Goal: Task Accomplishment & Management: Use online tool/utility

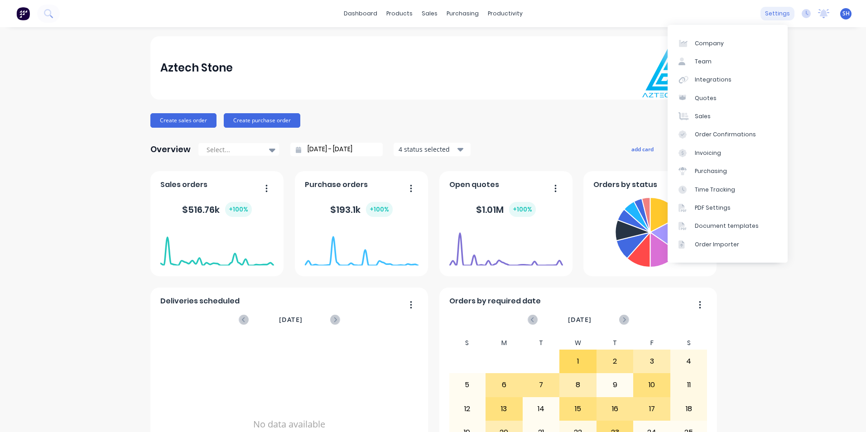
click at [783, 13] on div "settings" at bounding box center [778, 14] width 34 height 14
click at [739, 82] on link "Integrations" at bounding box center [728, 80] width 120 height 18
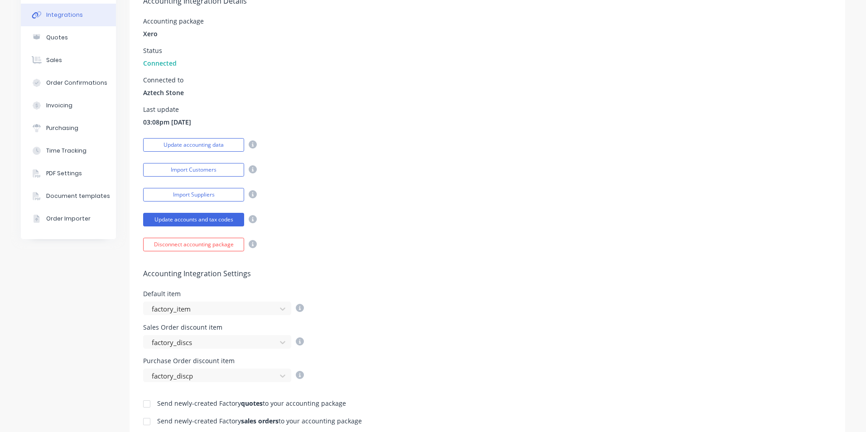
scroll to position [181, 0]
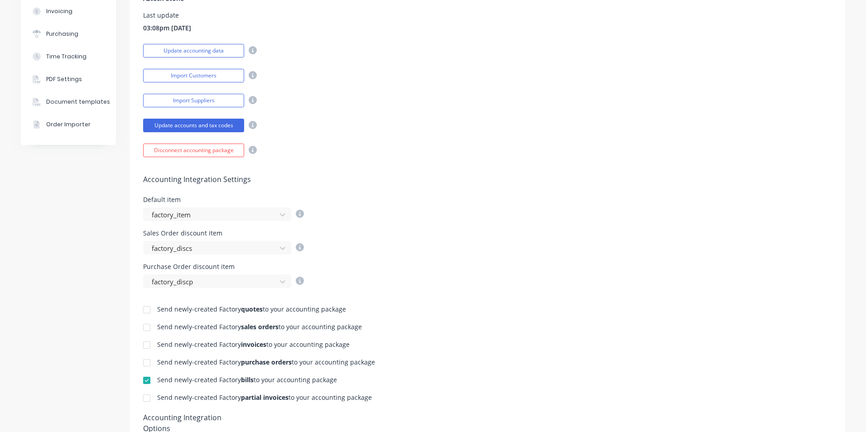
click at [146, 346] on div at bounding box center [147, 345] width 18 height 18
click at [144, 401] on div at bounding box center [147, 398] width 18 height 18
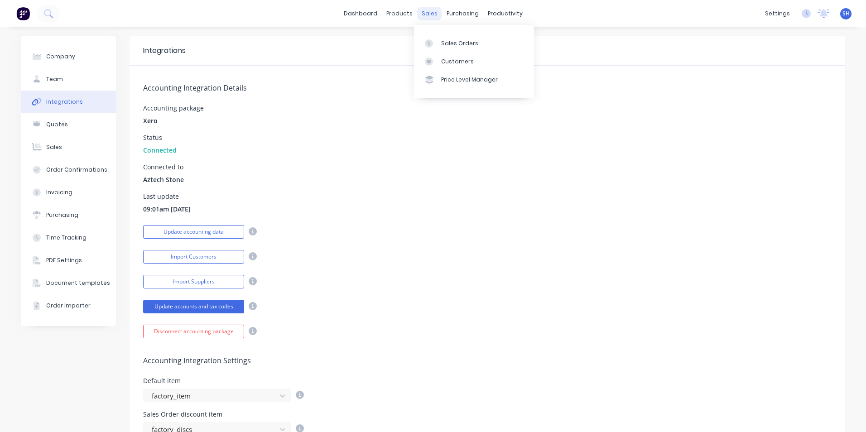
click at [427, 14] on div "sales" at bounding box center [429, 14] width 25 height 14
click at [447, 41] on div "Sales Orders" at bounding box center [459, 43] width 37 height 8
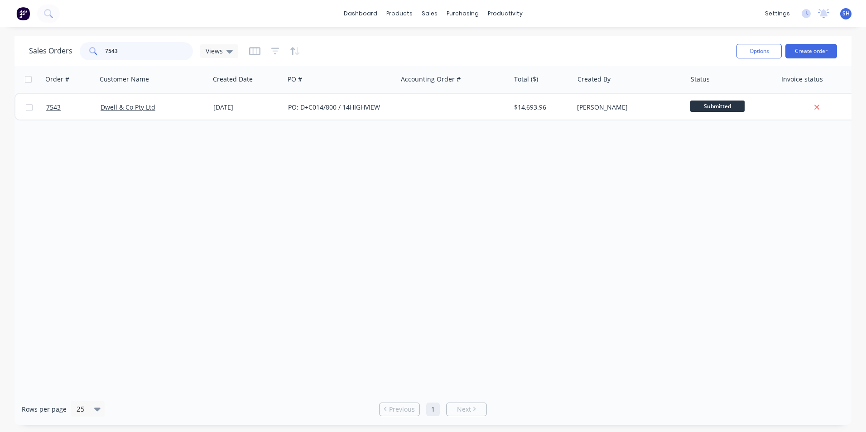
drag, startPoint x: 133, startPoint y: 51, endPoint x: 111, endPoint y: 50, distance: 21.8
click at [111, 50] on input "7543" at bounding box center [149, 51] width 88 height 18
click at [117, 50] on input "7543" at bounding box center [149, 51] width 88 height 18
drag, startPoint x: 110, startPoint y: 50, endPoint x: 103, endPoint y: 50, distance: 7.3
click at [103, 50] on div "7543" at bounding box center [136, 51] width 113 height 18
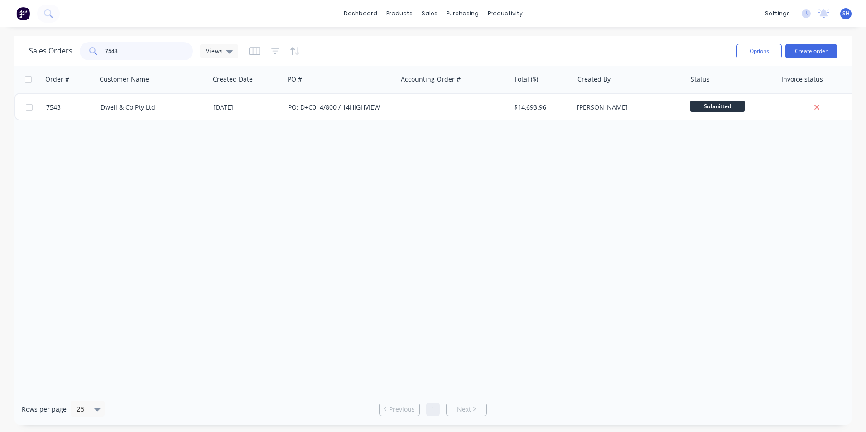
drag, startPoint x: 123, startPoint y: 51, endPoint x: 104, endPoint y: 51, distance: 19.0
click at [105, 51] on input "7543" at bounding box center [149, 51] width 88 height 18
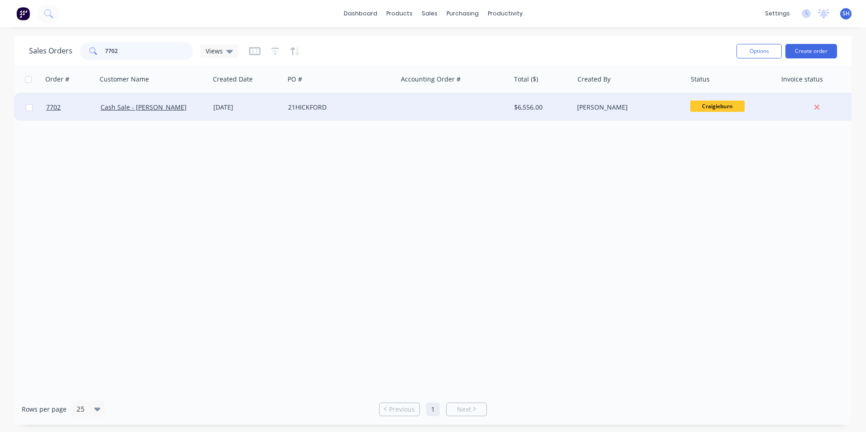
type input "7702"
click at [296, 114] on div "21HICKFORD" at bounding box center [341, 107] width 113 height 27
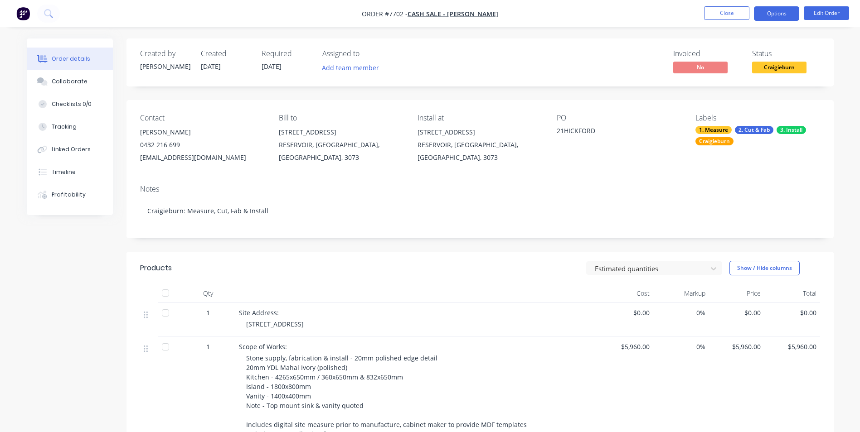
click at [772, 13] on button "Options" at bounding box center [776, 13] width 45 height 15
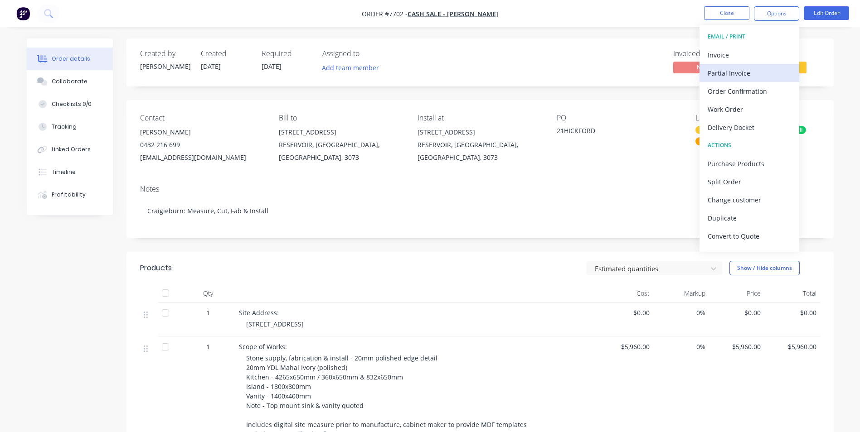
click at [743, 72] on div "Partial Invoice" at bounding box center [748, 73] width 83 height 13
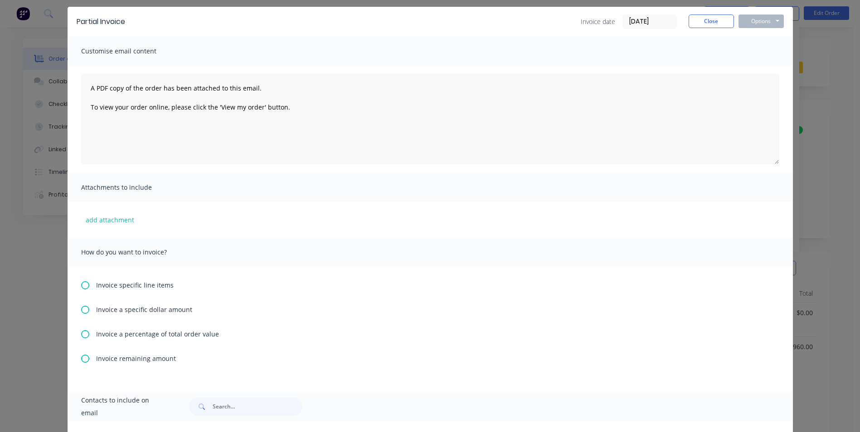
scroll to position [45, 0]
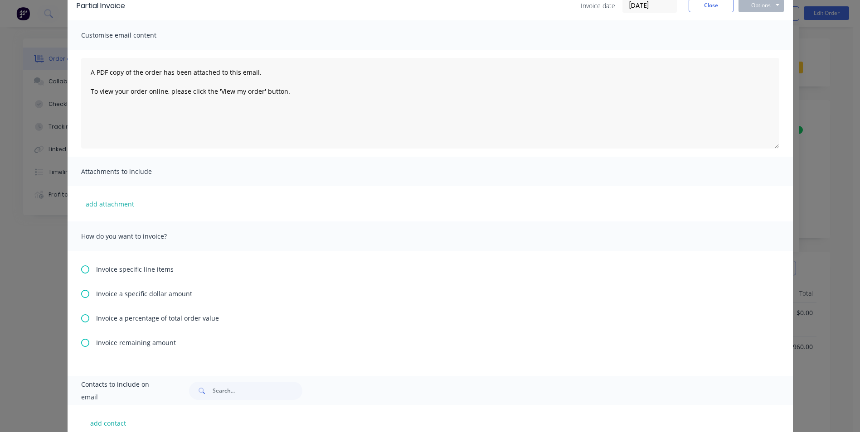
click at [82, 317] on icon at bounding box center [85, 318] width 8 height 8
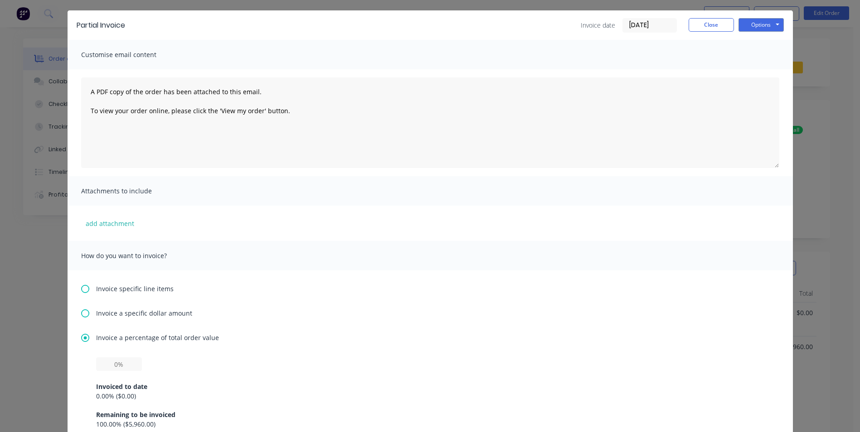
scroll to position [91, 0]
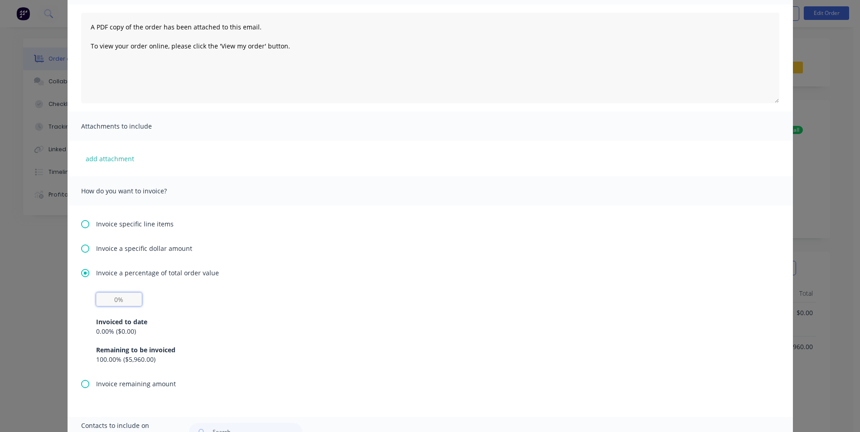
click at [109, 298] on input "text" at bounding box center [119, 300] width 46 height 14
type input "50%"
click at [362, 335] on div "0.00 % ( $0.00 )" at bounding box center [430, 332] width 668 height 10
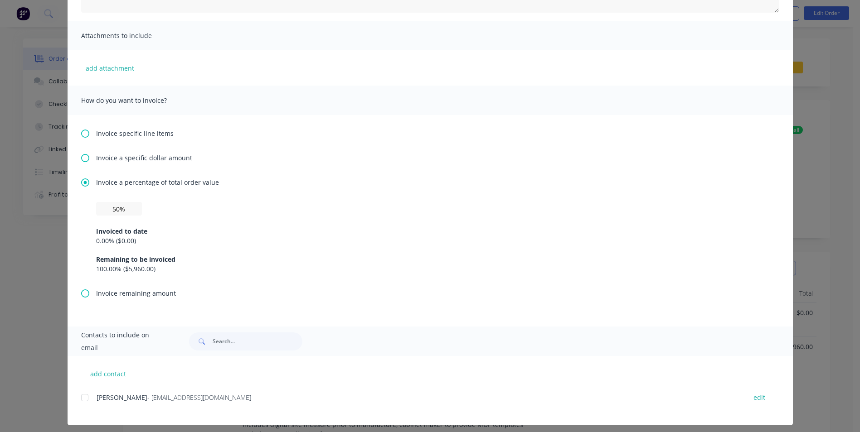
scroll to position [0, 0]
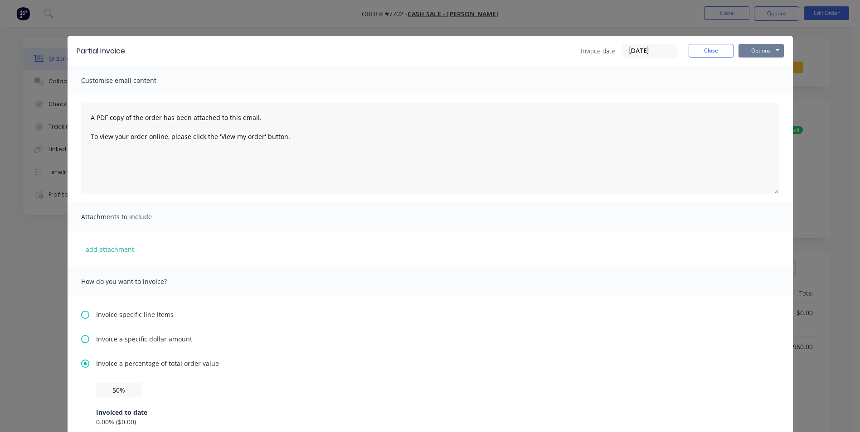
click at [766, 56] on button "Options" at bounding box center [760, 51] width 45 height 14
click at [756, 81] on button "Print" at bounding box center [767, 81] width 58 height 15
click at [709, 53] on button "Close" at bounding box center [710, 51] width 45 height 14
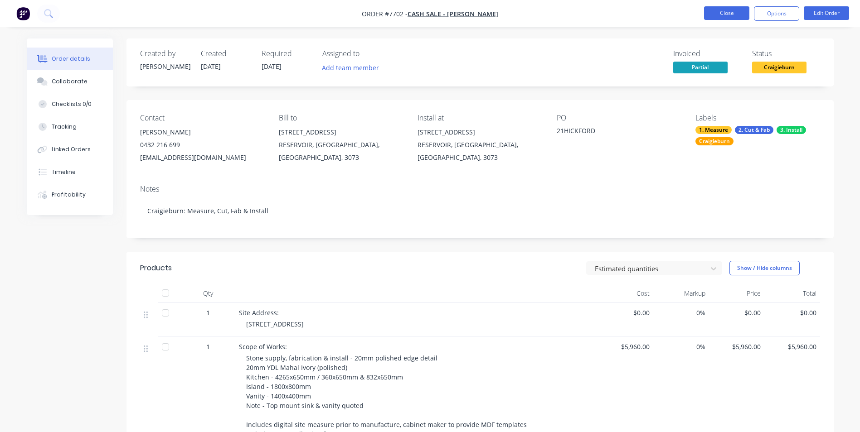
click at [728, 14] on button "Close" at bounding box center [726, 13] width 45 height 14
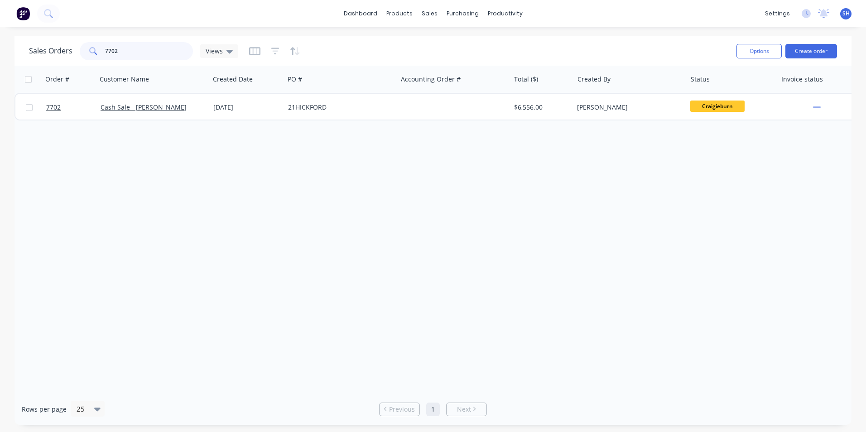
drag, startPoint x: 149, startPoint y: 55, endPoint x: 103, endPoint y: 51, distance: 45.9
click at [103, 51] on div "7702" at bounding box center [136, 51] width 113 height 18
type input "7807"
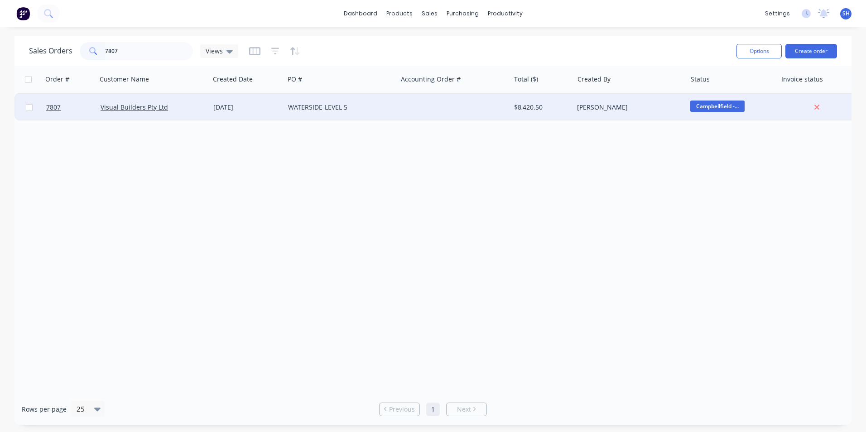
click at [316, 111] on div "WATERSIDE-LEVEL 5" at bounding box center [338, 107] width 101 height 9
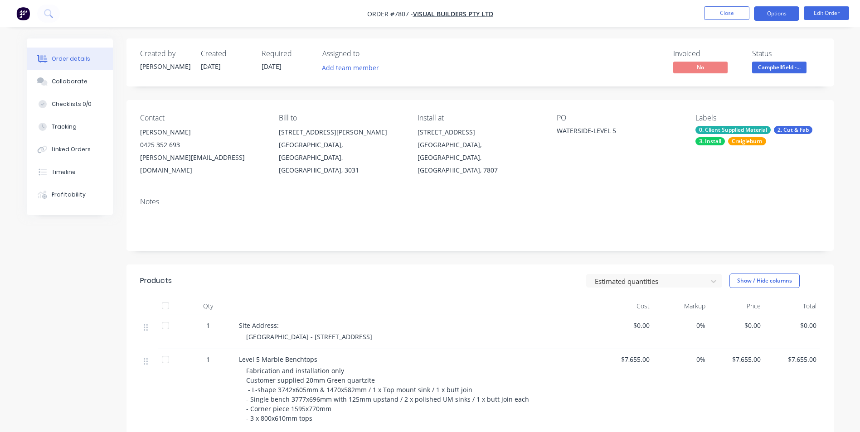
click at [780, 16] on button "Options" at bounding box center [776, 13] width 45 height 15
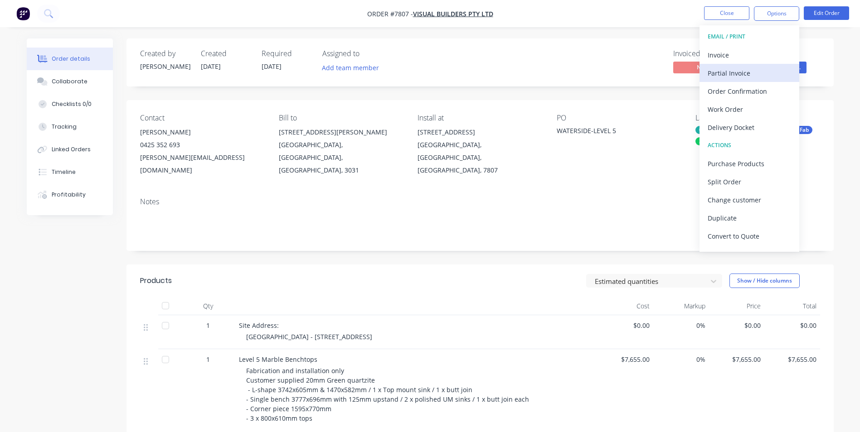
click at [753, 70] on div "Partial Invoice" at bounding box center [748, 73] width 83 height 13
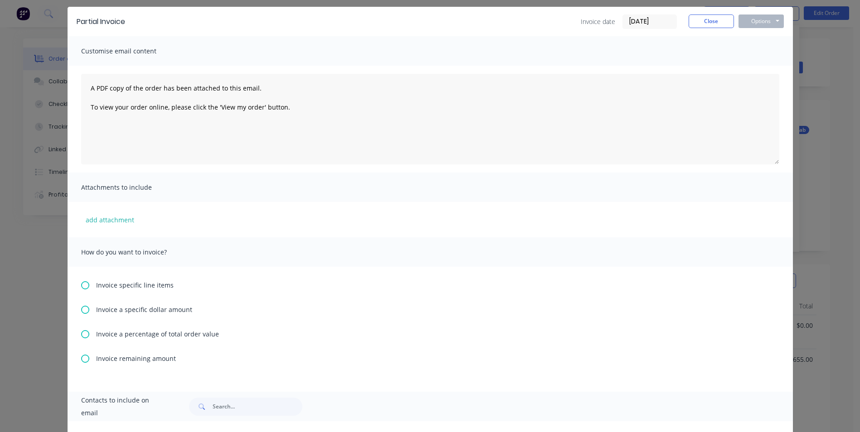
scroll to position [45, 0]
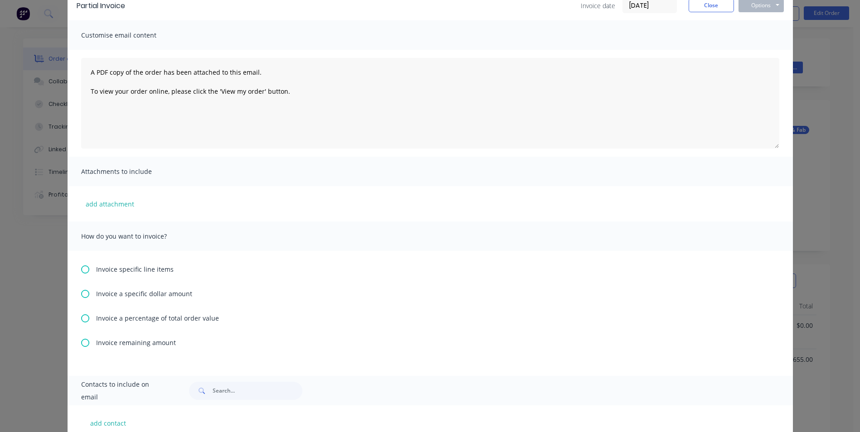
click at [84, 316] on icon at bounding box center [85, 318] width 8 height 8
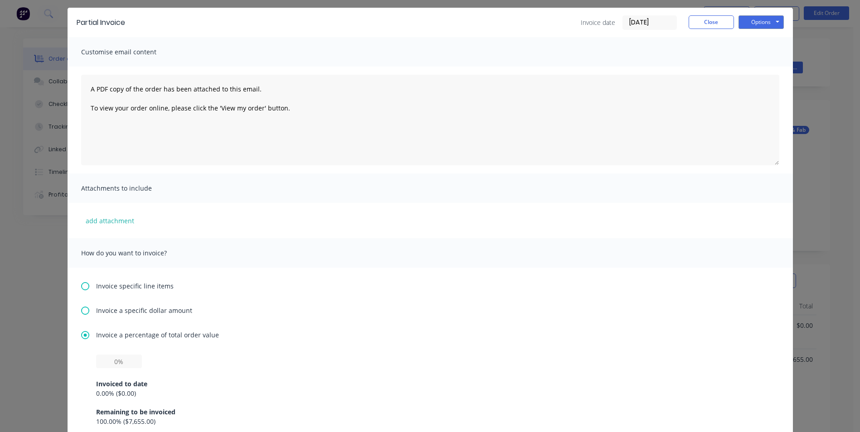
scroll to position [136, 0]
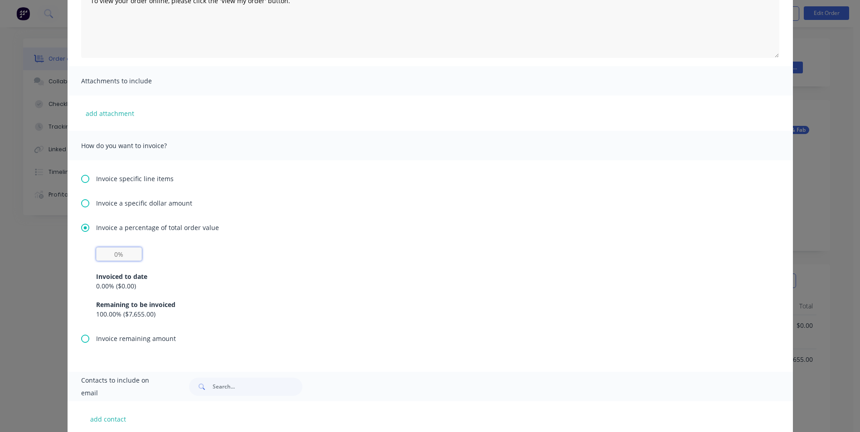
click at [114, 259] on input "text" at bounding box center [119, 254] width 46 height 14
type input "50%"
click at [480, 289] on div "0.00 % ( $0.00 )" at bounding box center [430, 286] width 668 height 10
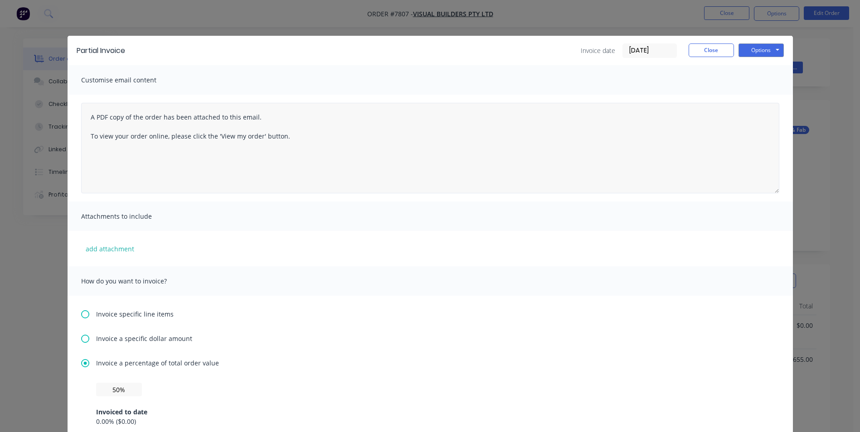
scroll to position [0, 0]
click at [746, 55] on button "Options" at bounding box center [760, 51] width 45 height 14
click at [748, 77] on button "Print" at bounding box center [767, 81] width 58 height 15
click at [697, 51] on button "Close" at bounding box center [710, 51] width 45 height 14
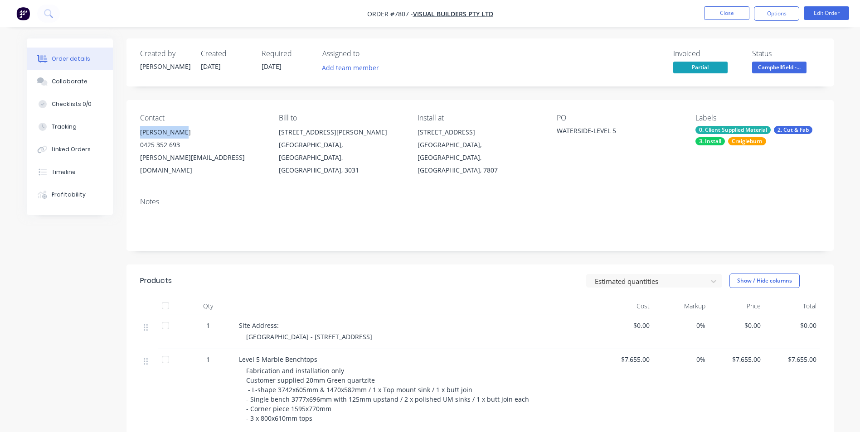
drag, startPoint x: 180, startPoint y: 135, endPoint x: 141, endPoint y: 135, distance: 39.0
click at [141, 135] on div "[PERSON_NAME]" at bounding box center [202, 132] width 124 height 13
copy div "[PERSON_NAME]"
drag, startPoint x: 225, startPoint y: 160, endPoint x: 140, endPoint y: 160, distance: 85.2
click at [140, 160] on div "[PERSON_NAME][EMAIL_ADDRESS][DOMAIN_NAME]" at bounding box center [202, 163] width 124 height 25
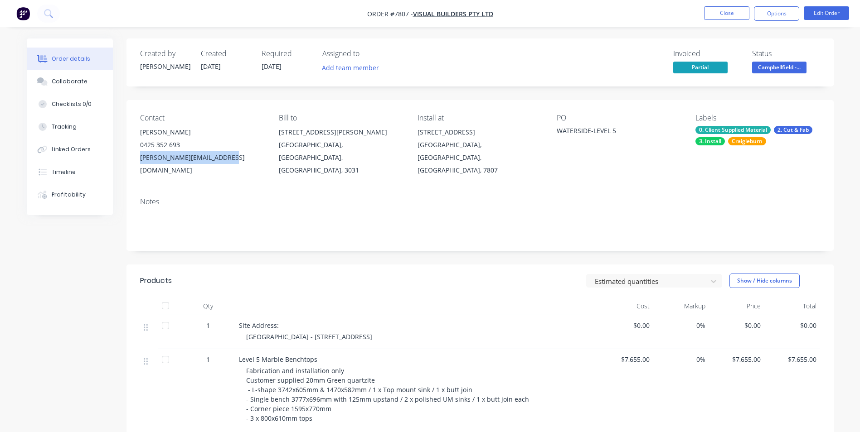
copy div "[PERSON_NAME][EMAIL_ADDRESS][DOMAIN_NAME]"
drag, startPoint x: 179, startPoint y: 146, endPoint x: 139, endPoint y: 145, distance: 40.8
click at [139, 145] on div "Contact [PERSON_NAME] [PHONE_NUMBER] [PERSON_NAME][EMAIL_ADDRESS][DOMAIN_NAME] …" at bounding box center [479, 145] width 707 height 90
copy div "0425 352 693"
click at [715, 13] on button "Close" at bounding box center [726, 13] width 45 height 14
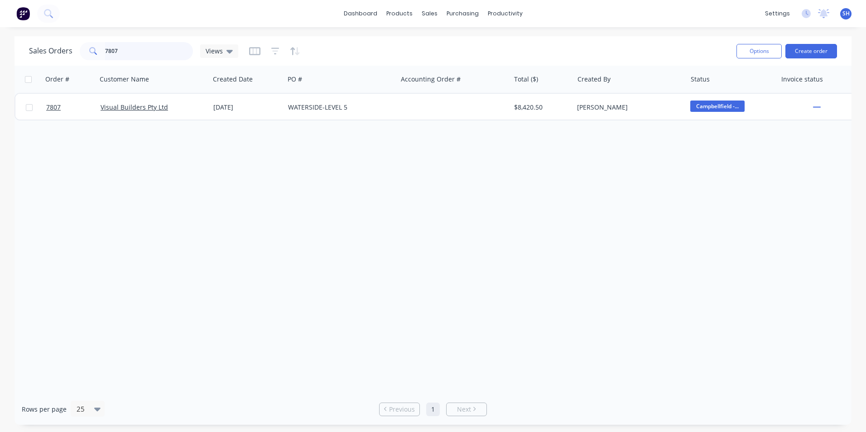
click at [127, 53] on input "7807" at bounding box center [149, 51] width 88 height 18
drag, startPoint x: 126, startPoint y: 52, endPoint x: 100, endPoint y: 50, distance: 26.3
click at [100, 50] on div "7807" at bounding box center [136, 51] width 113 height 18
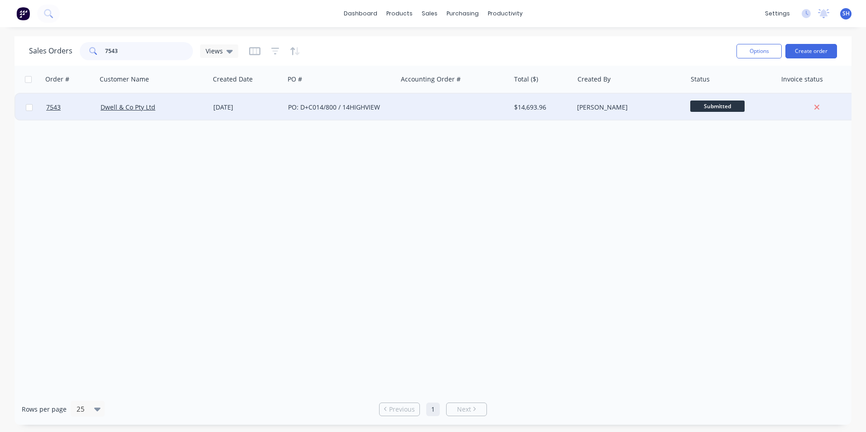
type input "7543"
click at [292, 108] on div "PO: D+C014/800 / 14HIGHVIEW" at bounding box center [338, 107] width 101 height 9
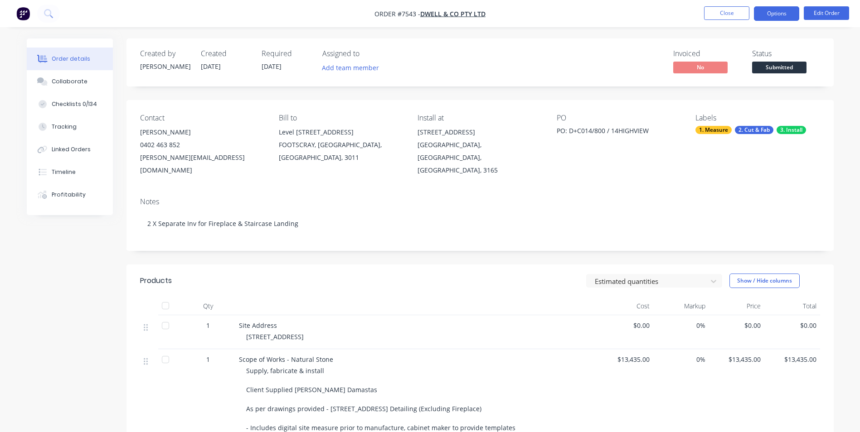
click at [769, 15] on button "Options" at bounding box center [776, 13] width 45 height 15
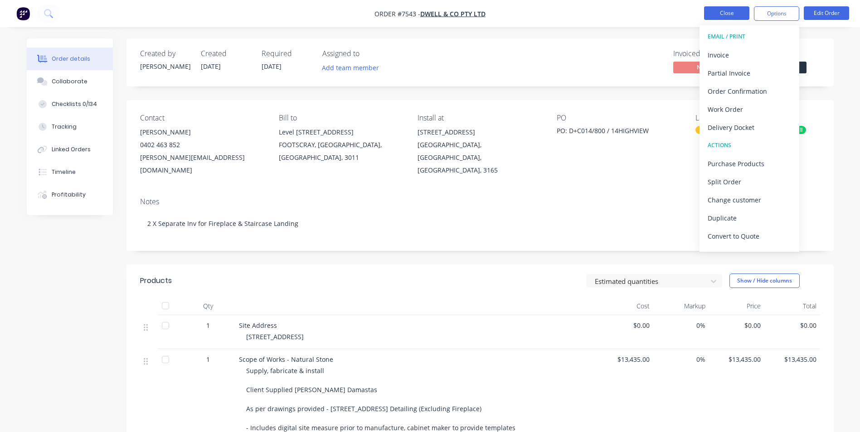
click at [719, 15] on button "Close" at bounding box center [726, 13] width 45 height 14
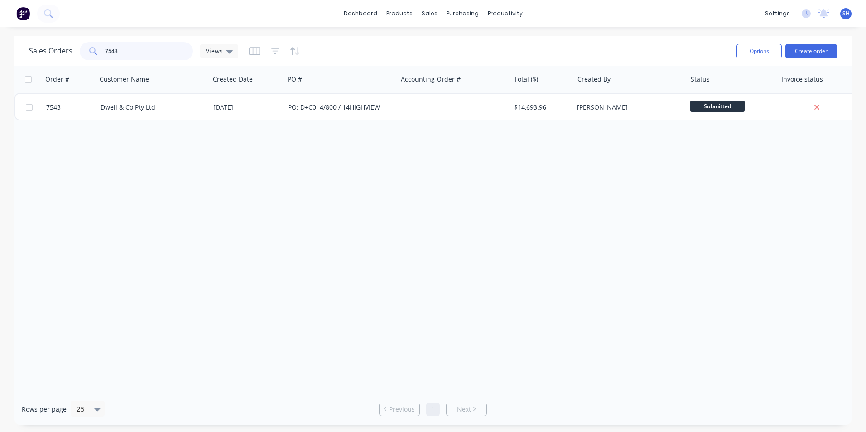
drag, startPoint x: 123, startPoint y: 54, endPoint x: 99, endPoint y: 55, distance: 24.5
click at [99, 55] on div "7543" at bounding box center [136, 51] width 113 height 18
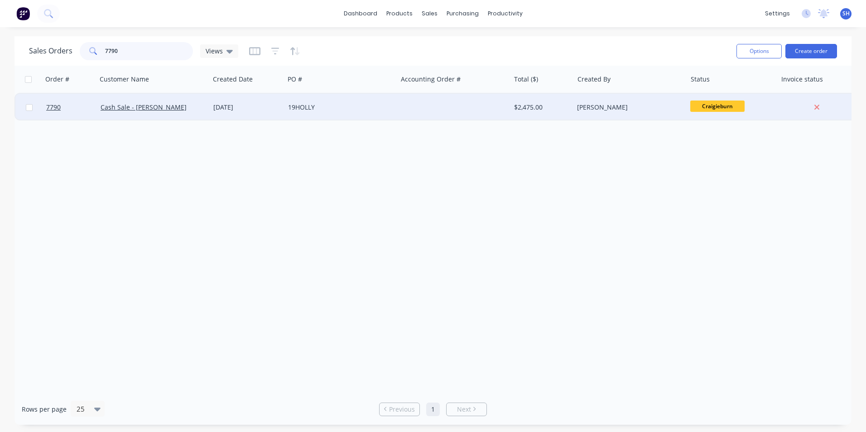
type input "7790"
click at [272, 116] on div "[DATE]" at bounding box center [247, 107] width 75 height 27
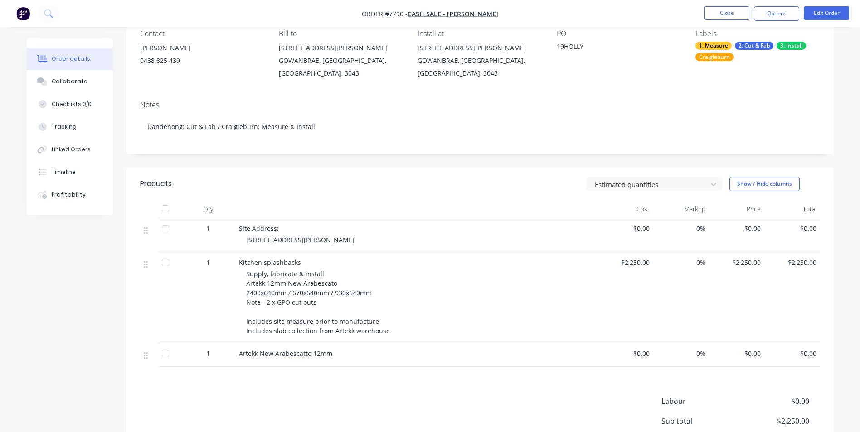
scroll to position [81, 0]
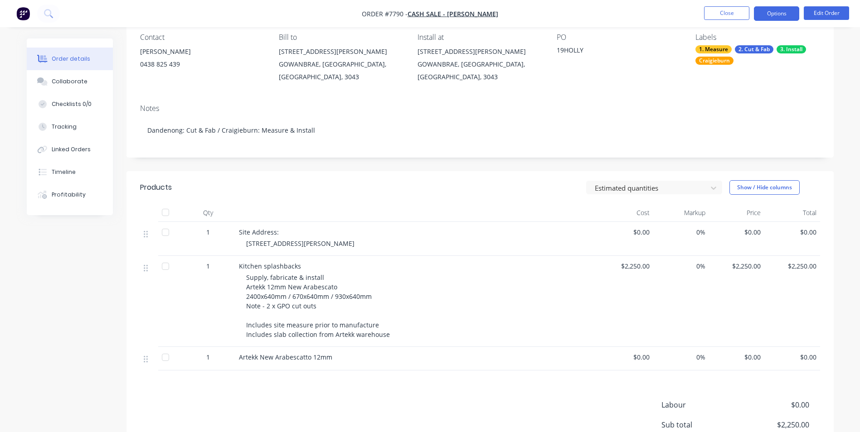
click at [777, 17] on button "Options" at bounding box center [776, 13] width 45 height 15
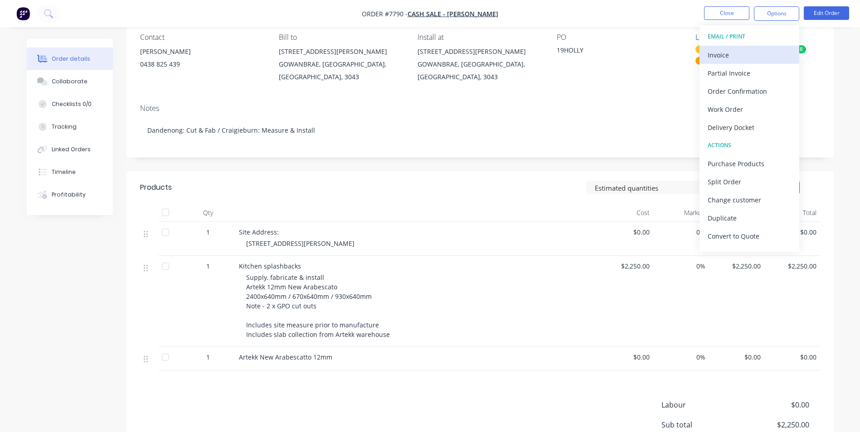
click at [755, 50] on div "Invoice" at bounding box center [748, 54] width 83 height 13
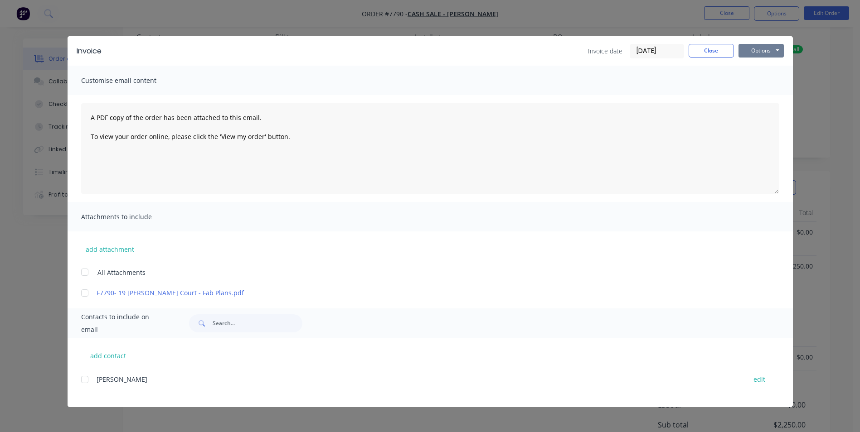
click at [754, 53] on button "Options" at bounding box center [760, 51] width 45 height 14
click at [703, 54] on button "Close" at bounding box center [710, 51] width 45 height 14
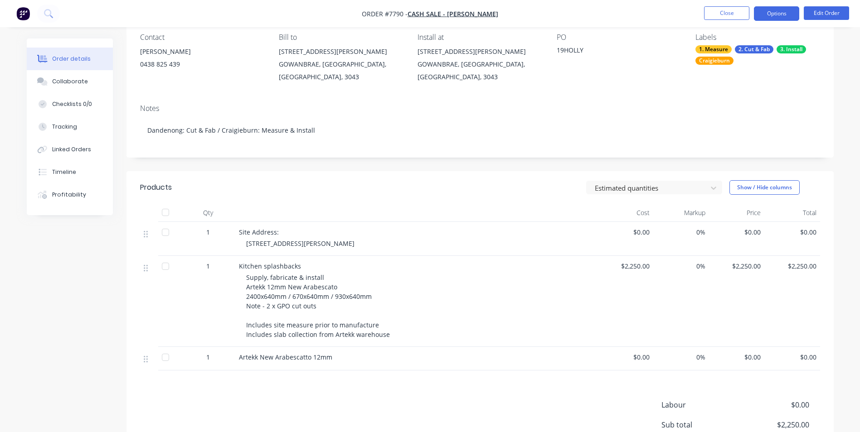
click at [772, 16] on button "Options" at bounding box center [776, 13] width 45 height 15
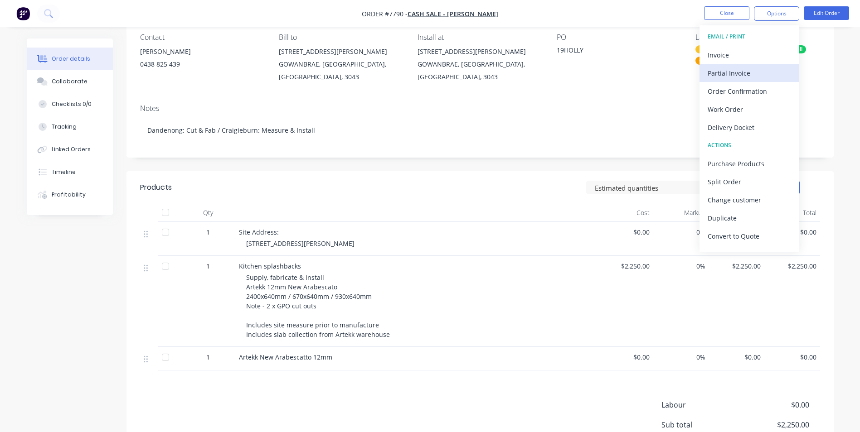
click at [741, 76] on div "Partial Invoice" at bounding box center [748, 73] width 83 height 13
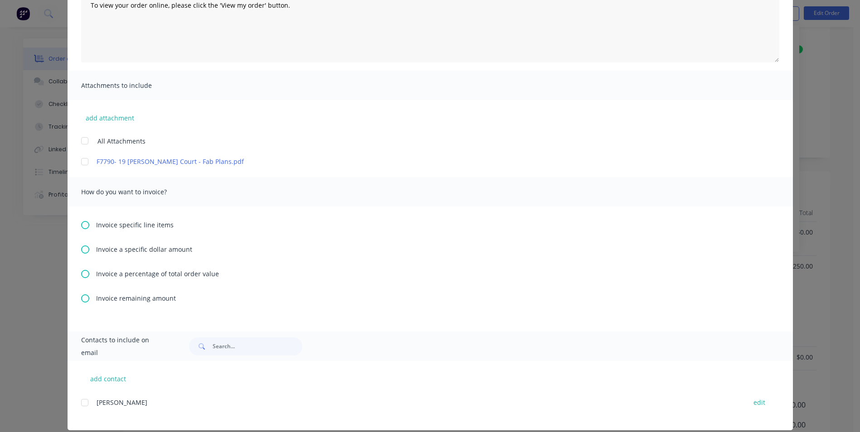
scroll to position [136, 0]
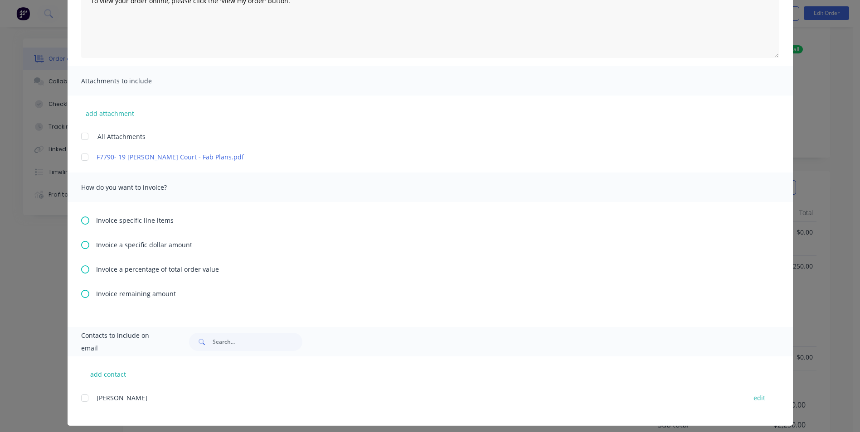
click at [82, 245] on icon at bounding box center [85, 245] width 8 height 8
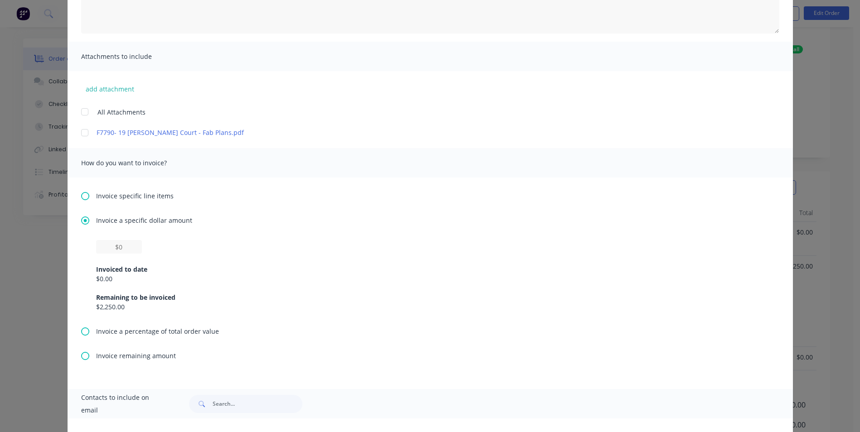
scroll to position [181, 0]
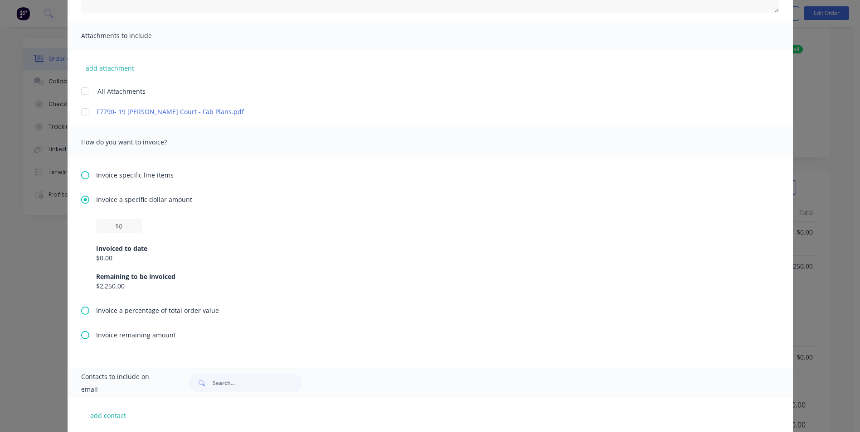
click at [81, 313] on icon at bounding box center [85, 311] width 8 height 8
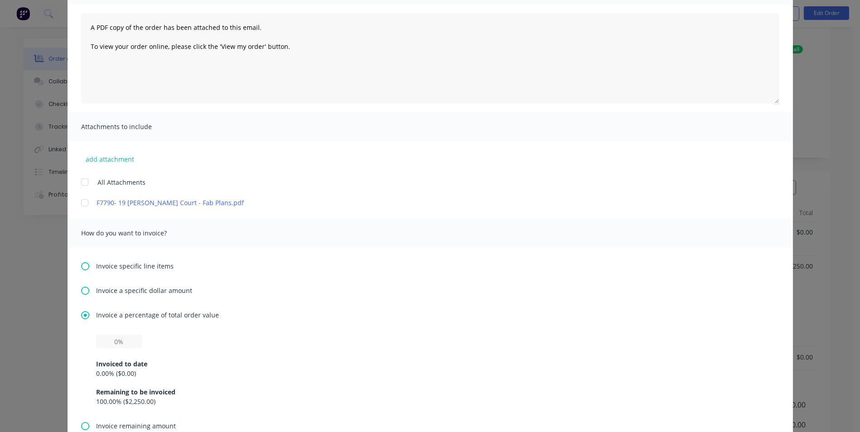
scroll to position [91, 0]
click at [122, 339] on input "text" at bounding box center [119, 341] width 46 height 14
type input "50%"
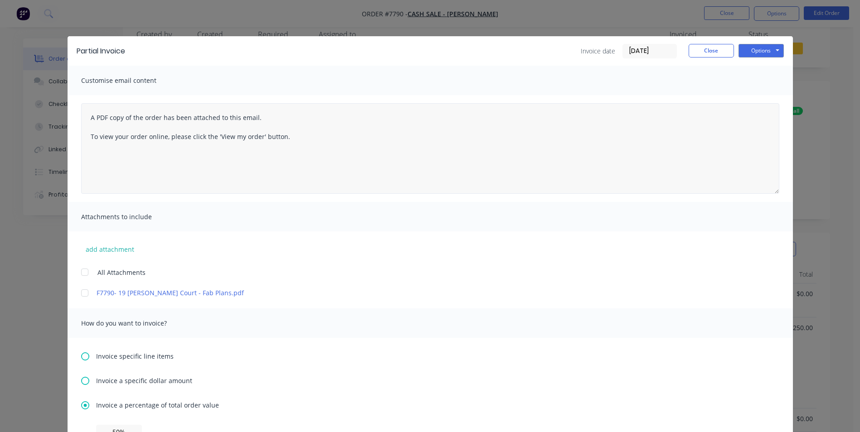
scroll to position [0, 0]
click at [713, 52] on button "Close" at bounding box center [710, 51] width 45 height 14
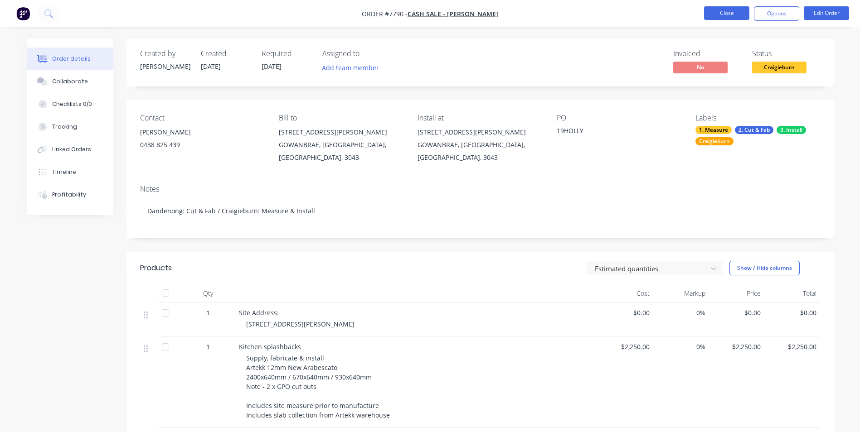
click at [736, 10] on button "Close" at bounding box center [726, 13] width 45 height 14
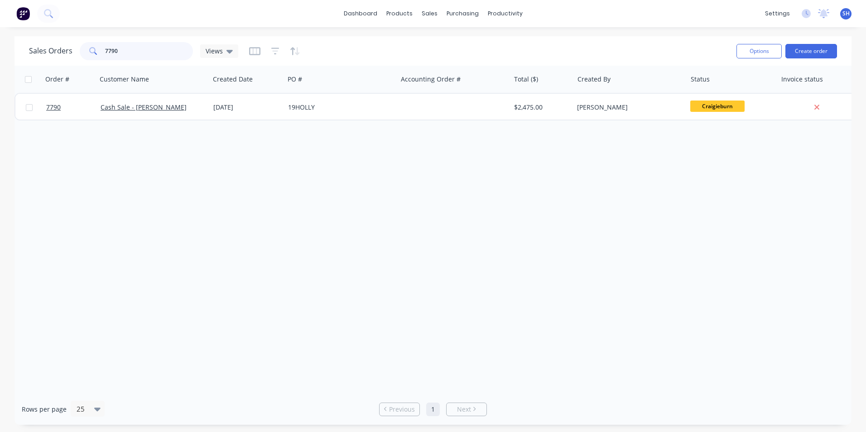
drag, startPoint x: 140, startPoint y: 48, endPoint x: 101, endPoint y: 53, distance: 39.6
click at [101, 53] on div "7790" at bounding box center [136, 51] width 113 height 18
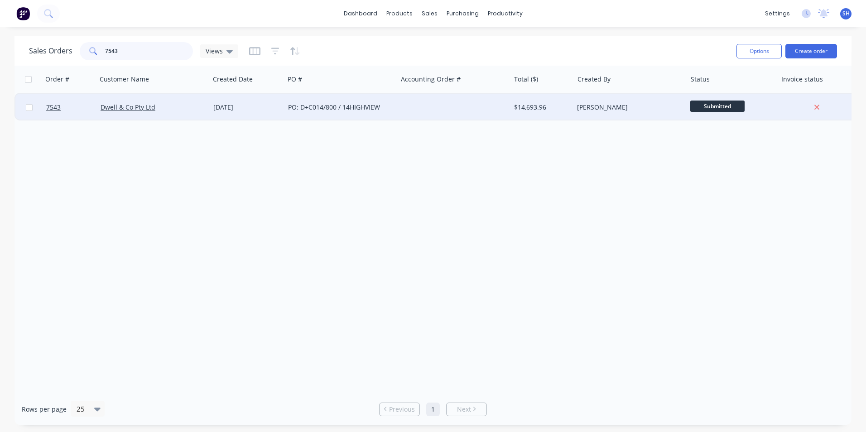
type input "7543"
click at [287, 116] on div "PO: D+C014/800 / 14HIGHVIEW" at bounding box center [341, 107] width 113 height 27
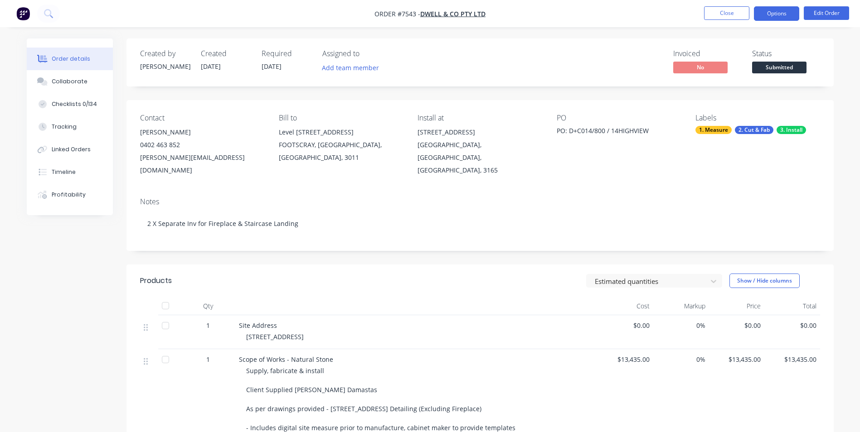
click at [784, 17] on button "Options" at bounding box center [776, 13] width 45 height 15
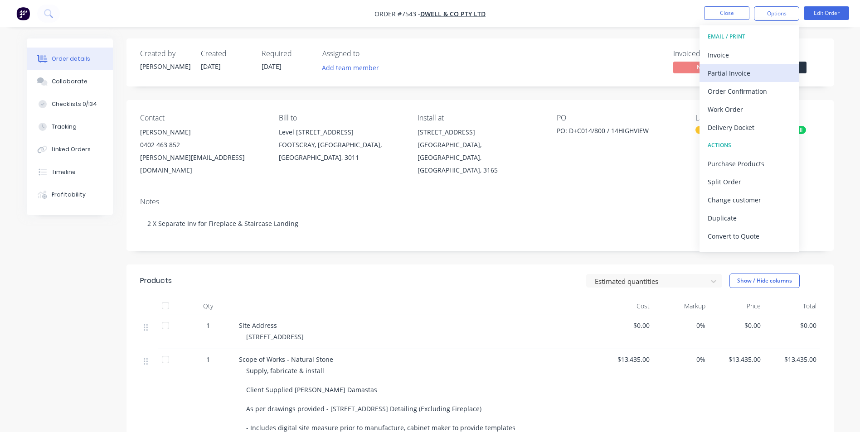
click at [737, 70] on div "Partial Invoice" at bounding box center [748, 73] width 83 height 13
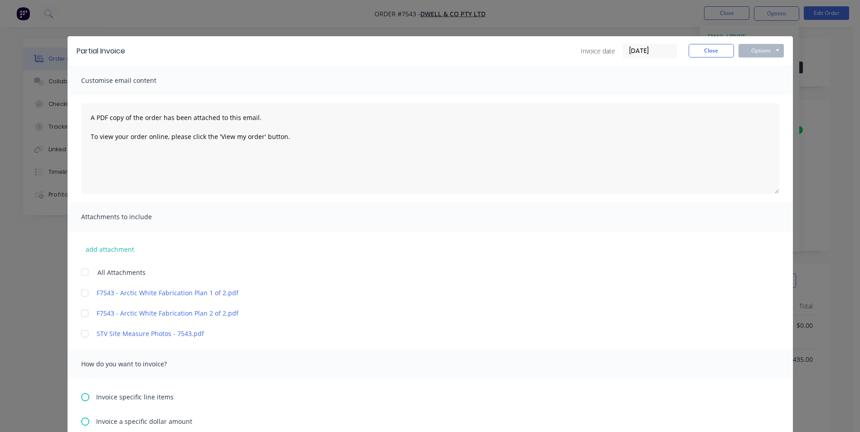
scroll to position [91, 0]
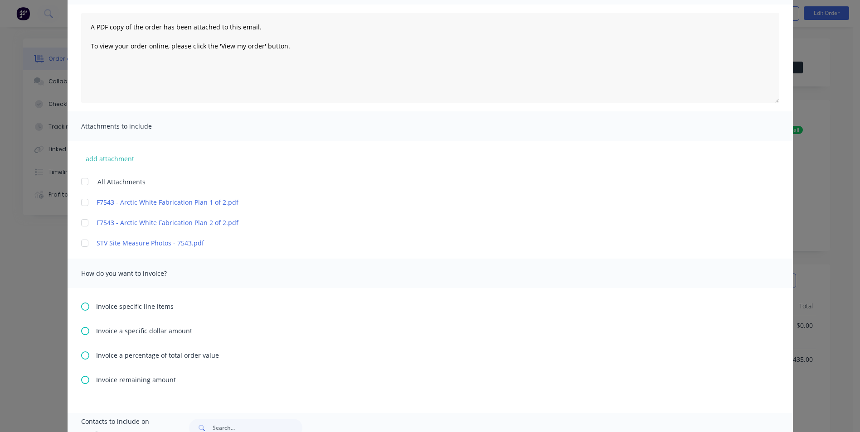
click at [81, 332] on icon at bounding box center [85, 331] width 8 height 8
click at [83, 332] on icon at bounding box center [85, 331] width 8 height 8
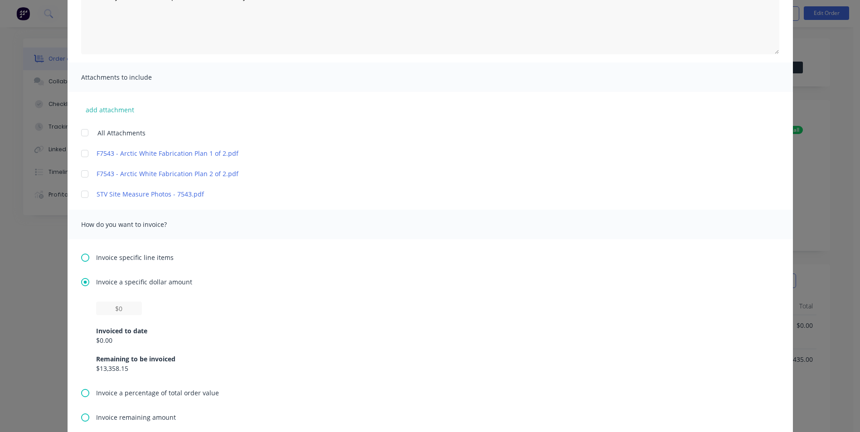
scroll to position [227, 0]
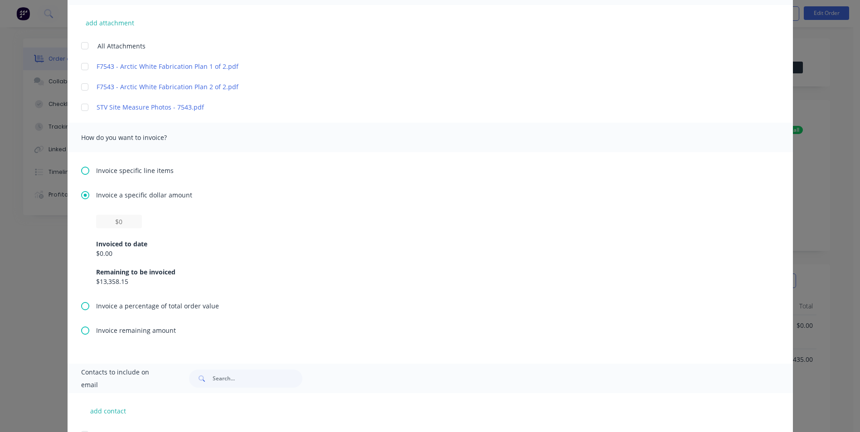
click at [81, 307] on icon at bounding box center [85, 306] width 8 height 8
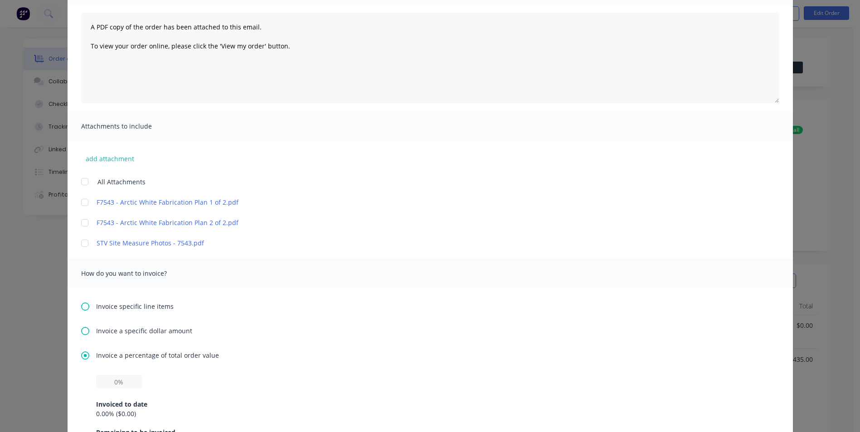
scroll to position [136, 0]
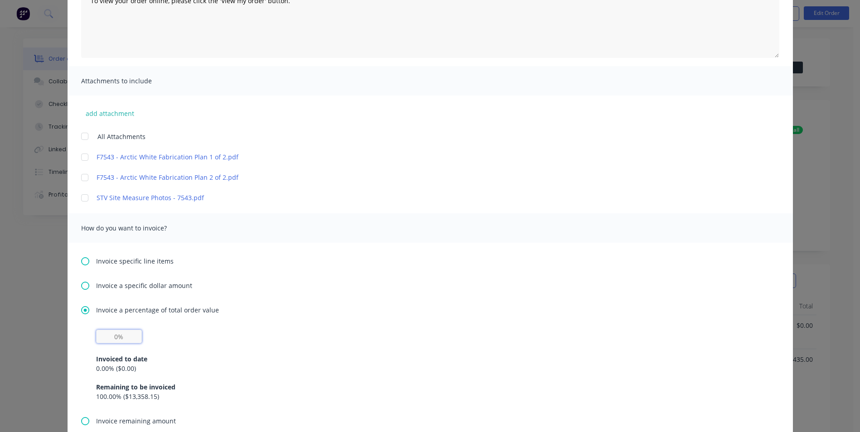
click at [115, 337] on input "text" at bounding box center [119, 337] width 46 height 14
type input "50%"
click at [336, 346] on div "Invoiced to date 0.00 % ( $0.00 ) Remaining to be invoiced 100.00 % ( $13,358.1…" at bounding box center [430, 372] width 668 height 58
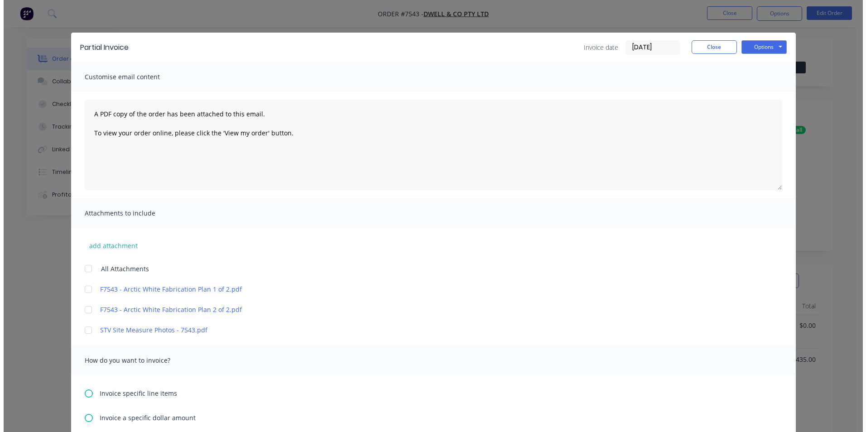
scroll to position [0, 0]
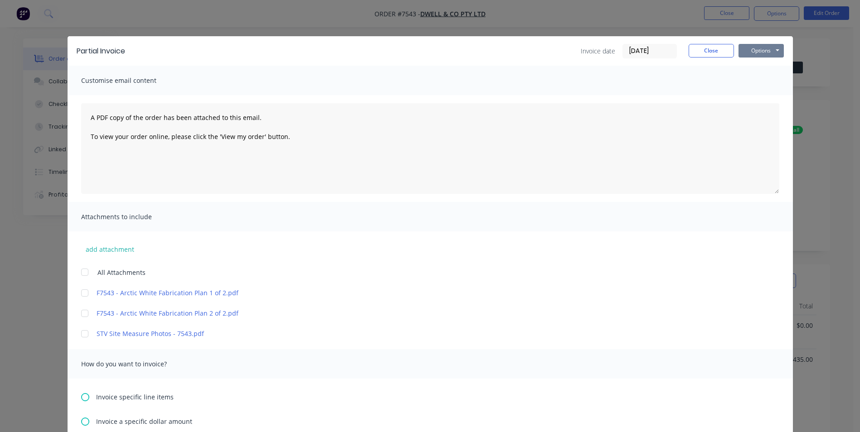
click at [751, 49] on button "Options" at bounding box center [760, 51] width 45 height 14
click at [751, 77] on button "Print" at bounding box center [767, 81] width 58 height 15
click at [712, 58] on div "Invoice date [DATE] Close Options Preview Print Email" at bounding box center [681, 51] width 203 height 15
click at [709, 55] on button "Close" at bounding box center [710, 51] width 45 height 14
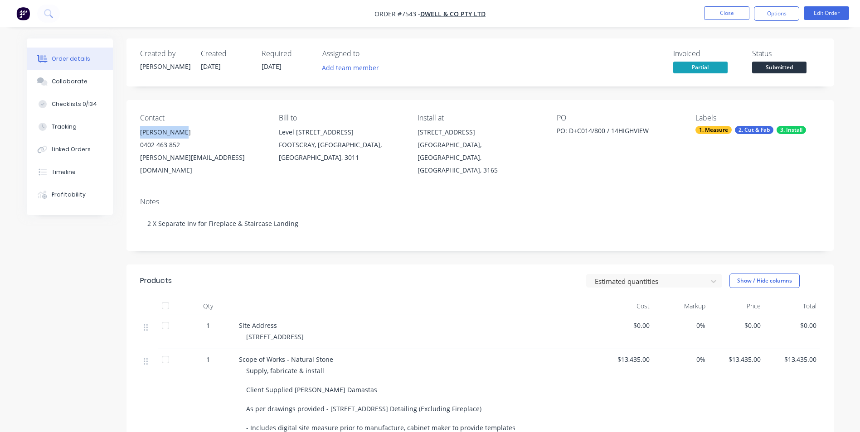
drag, startPoint x: 183, startPoint y: 134, endPoint x: 138, endPoint y: 133, distance: 44.4
click at [138, 133] on div "Contact [PERSON_NAME] [PHONE_NUMBER] [PERSON_NAME][EMAIL_ADDRESS][DOMAIN_NAME] …" at bounding box center [479, 145] width 707 height 90
copy div "[PERSON_NAME]"
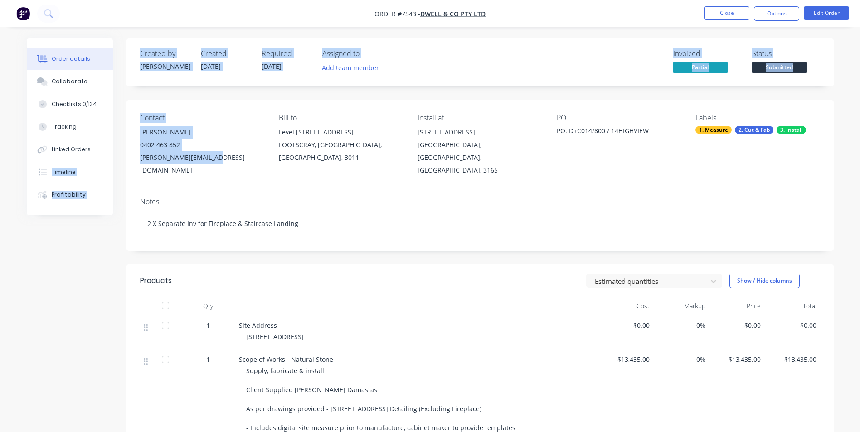
drag, startPoint x: 220, startPoint y: 158, endPoint x: 125, endPoint y: 158, distance: 94.7
drag, startPoint x: 125, startPoint y: 158, endPoint x: 213, endPoint y: 169, distance: 88.2
click at [182, 172] on div "Contact [PERSON_NAME] [PHONE_NUMBER] [PERSON_NAME][EMAIL_ADDRESS][DOMAIN_NAME] …" at bounding box center [479, 145] width 707 height 90
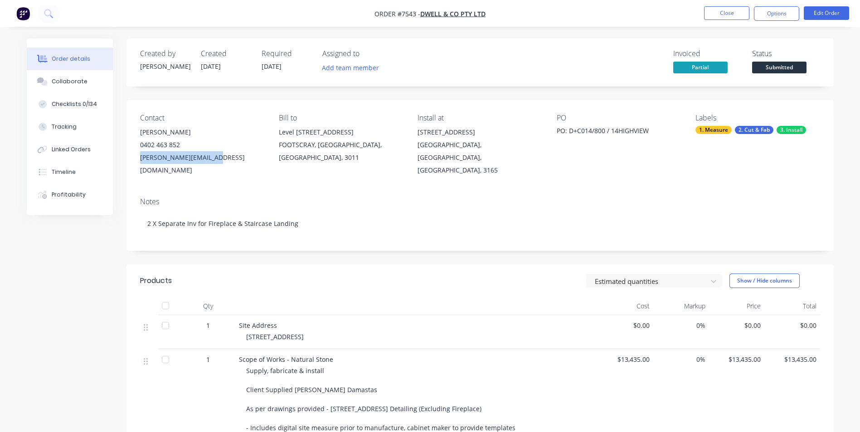
drag, startPoint x: 193, startPoint y: 160, endPoint x: 140, endPoint y: 160, distance: 53.0
click at [140, 160] on div "[PERSON_NAME][EMAIL_ADDRESS][DOMAIN_NAME]" at bounding box center [202, 163] width 124 height 25
copy div "[PERSON_NAME][EMAIL_ADDRESS][DOMAIN_NAME]"
drag, startPoint x: 181, startPoint y: 145, endPoint x: 140, endPoint y: 150, distance: 40.7
click at [140, 150] on div "0402 463 852" at bounding box center [202, 145] width 124 height 13
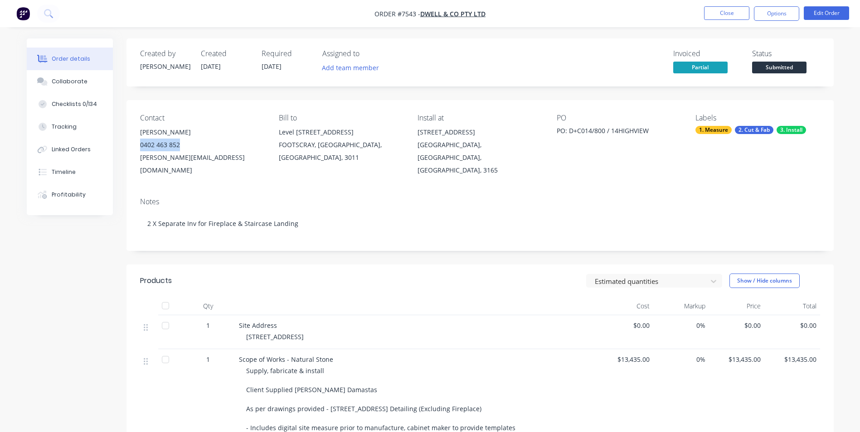
copy div "0402 463 852"
click at [740, 15] on button "Close" at bounding box center [726, 13] width 45 height 14
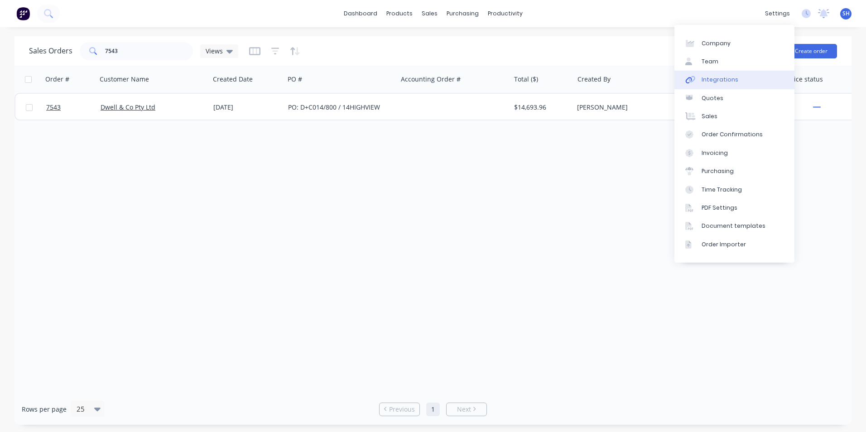
click at [748, 76] on link "Integrations" at bounding box center [735, 80] width 120 height 18
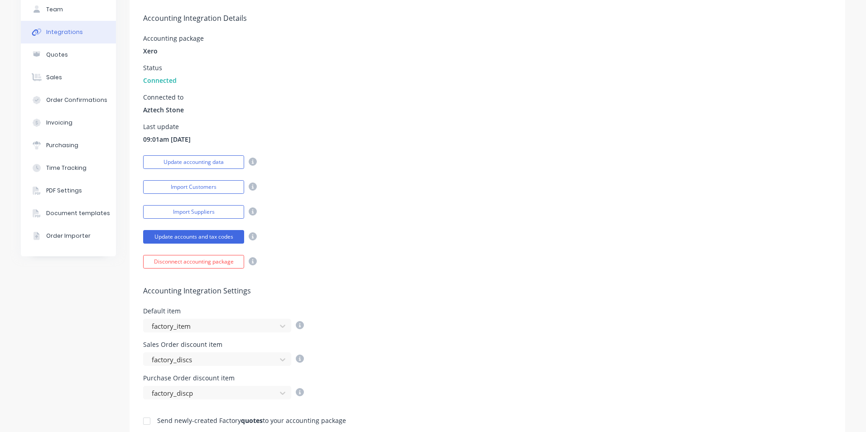
scroll to position [227, 0]
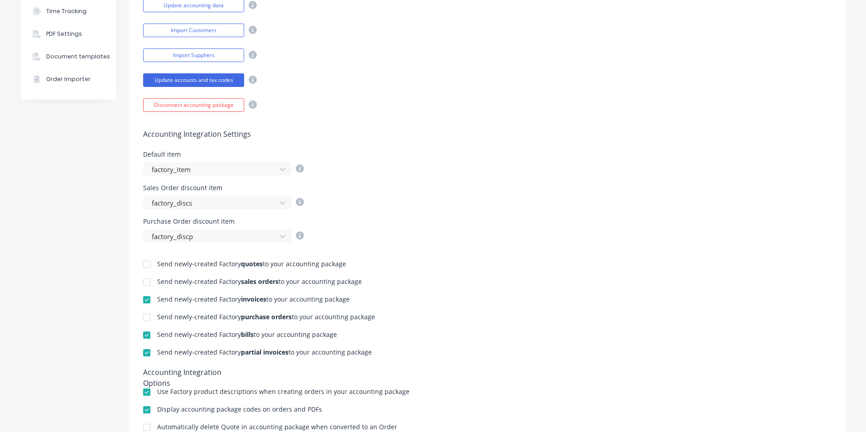
click at [145, 299] on div at bounding box center [147, 300] width 18 height 18
click at [146, 348] on div at bounding box center [147, 353] width 18 height 18
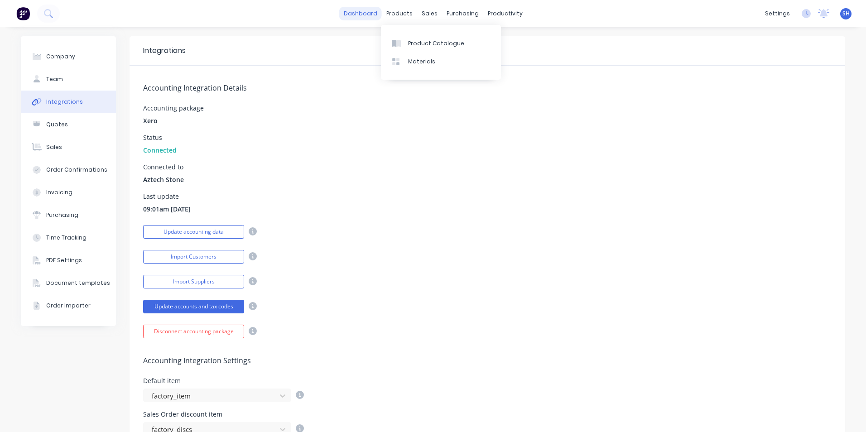
click at [372, 12] on link "dashboard" at bounding box center [360, 14] width 43 height 14
